Goal: Use online tool/utility: Utilize a website feature to perform a specific function

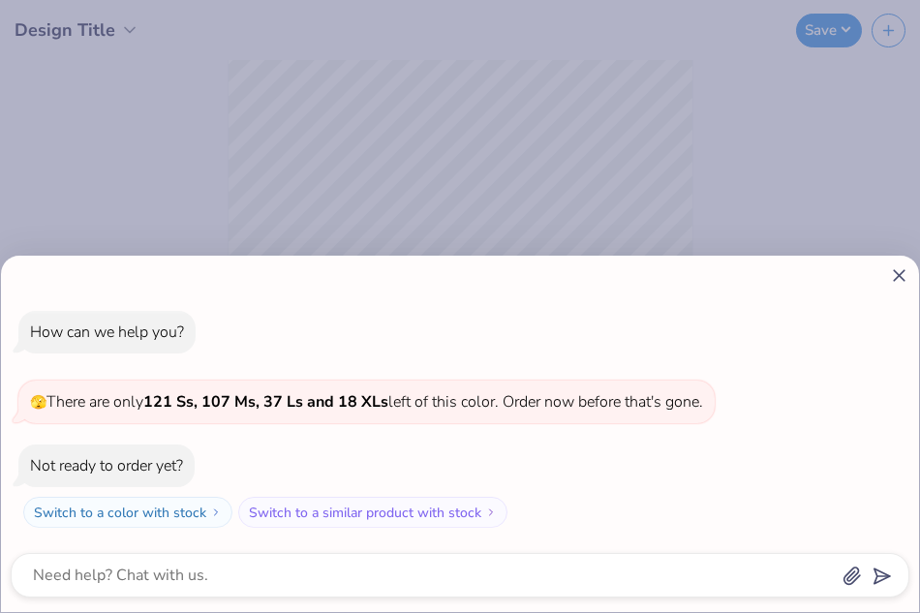
click at [898, 286] on div "How can we help you? 🫣 There are only 121 Ss, 107 Ms, 37 Ls and 18 XLs left of …" at bounding box center [460, 434] width 918 height 356
click at [898, 271] on icon at bounding box center [899, 275] width 20 height 20
type textarea "x"
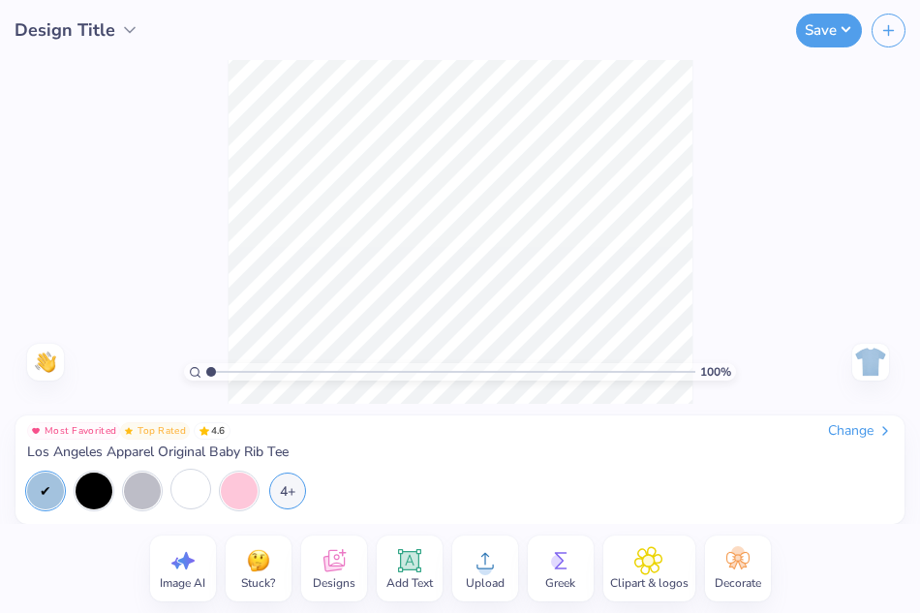
click at [187, 497] on div at bounding box center [190, 488] width 37 height 37
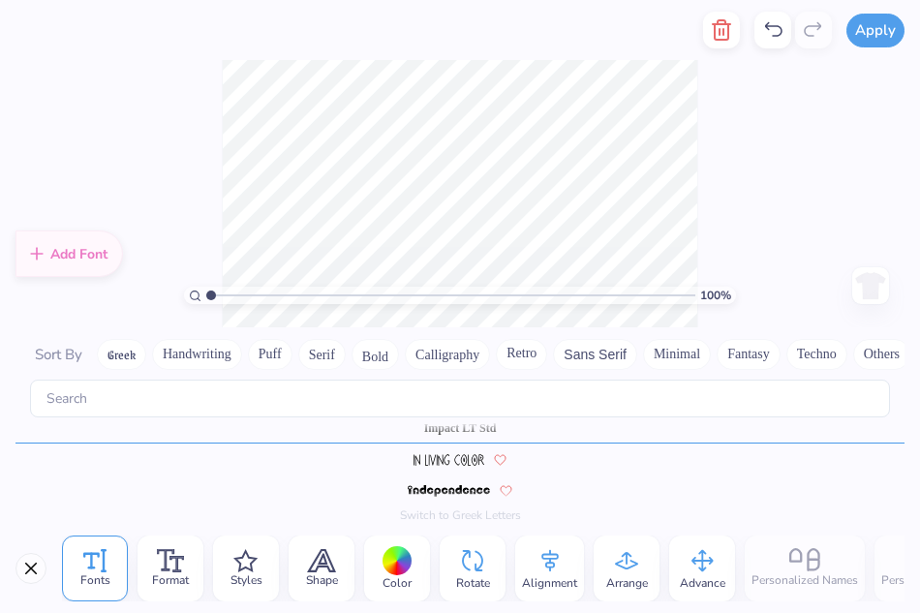
scroll to position [4597, 0]
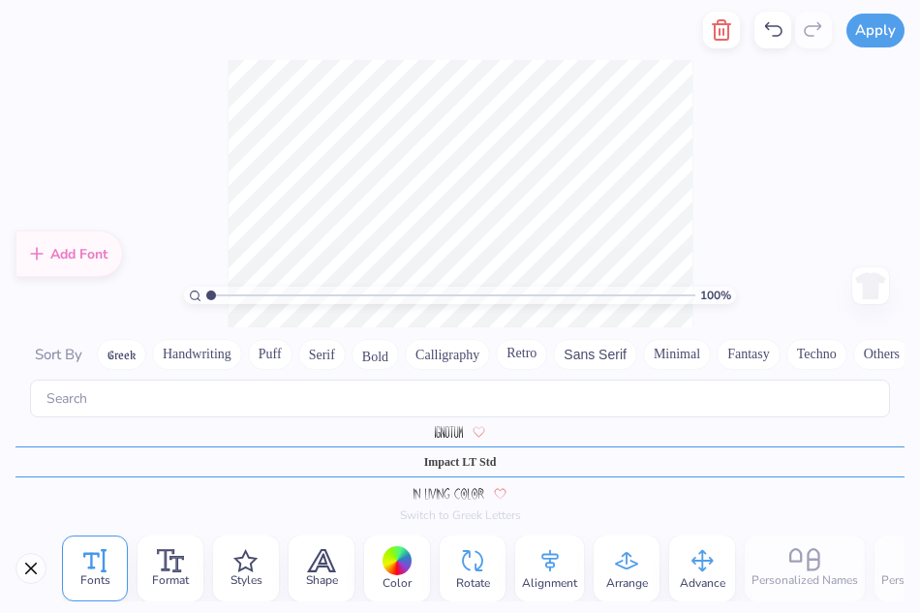
type textarea "t"
type textarea "THE"
